Goal: Find specific page/section: Find specific page/section

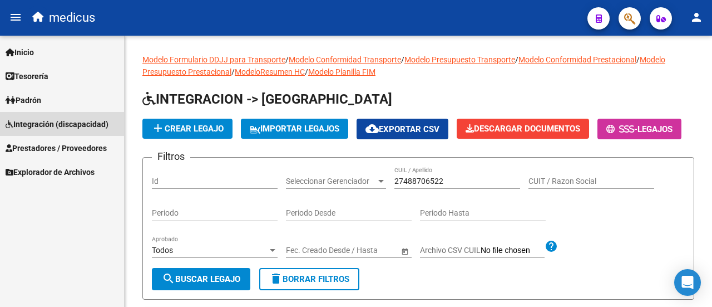
click at [40, 126] on span "Integración (discapacidad)" at bounding box center [57, 124] width 103 height 12
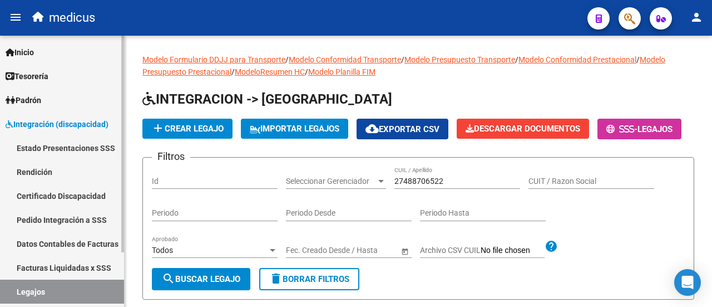
scroll to position [56, 0]
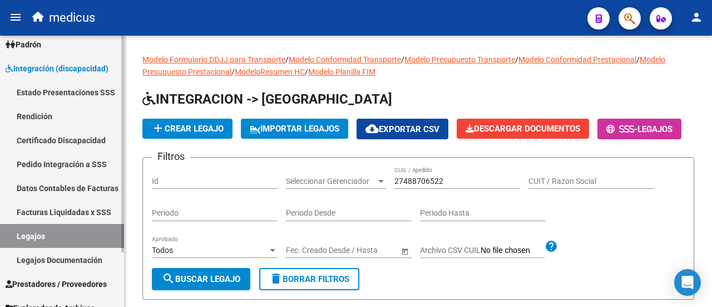
click at [47, 240] on link "Legajos" at bounding box center [62, 236] width 124 height 24
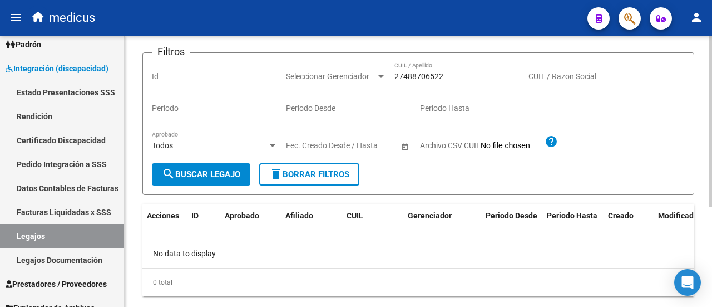
scroll to position [111, 0]
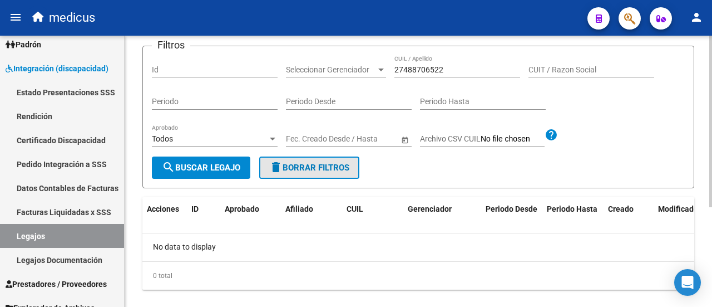
click at [316, 179] on button "delete Borrar Filtros" at bounding box center [309, 167] width 100 height 22
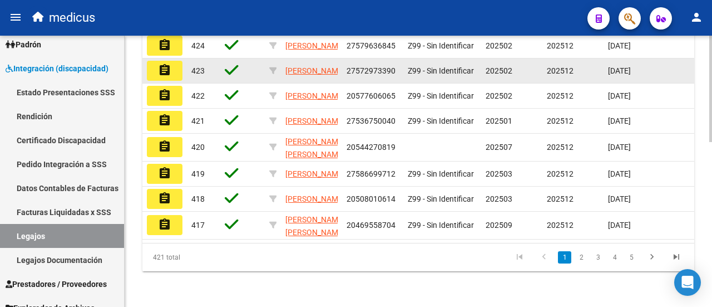
scroll to position [419, 0]
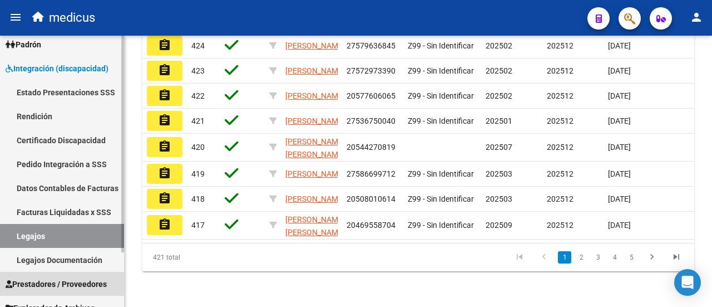
click at [47, 276] on link "Prestadores / Proveedores" at bounding box center [62, 283] width 124 height 24
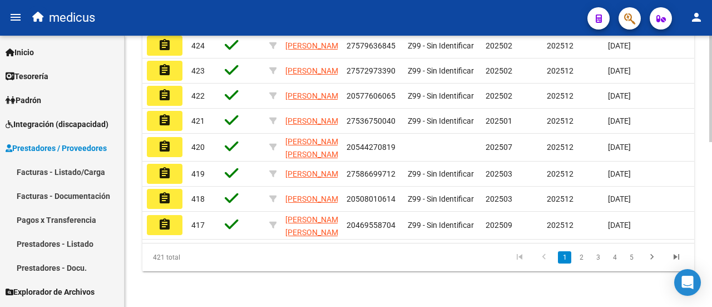
scroll to position [0, 0]
click at [83, 249] on link "Prestadores - Listado" at bounding box center [62, 243] width 124 height 24
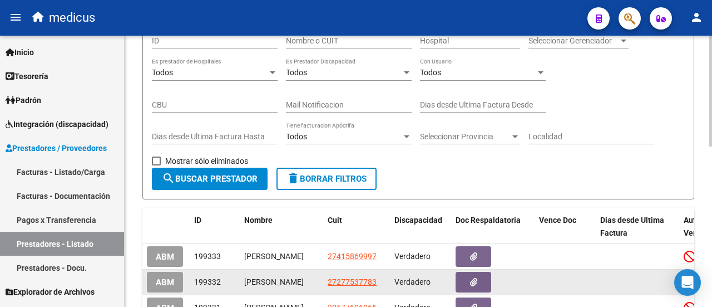
scroll to position [56, 0]
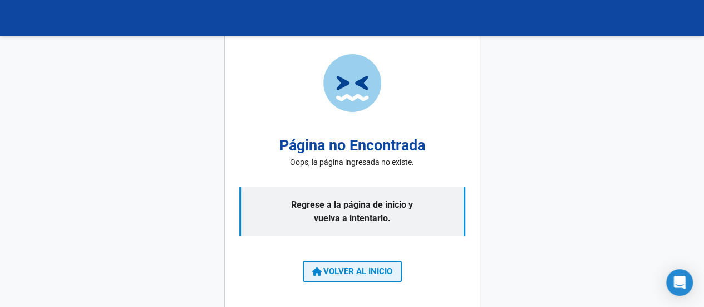
click at [362, 268] on span "VOLVER AL INICIO" at bounding box center [352, 271] width 80 height 10
